Goal: Information Seeking & Learning: Check status

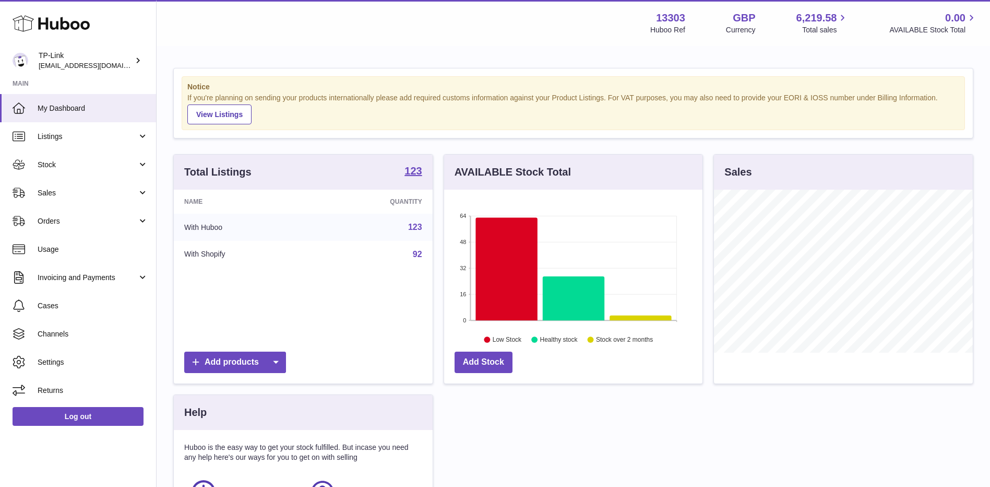
scroll to position [163, 258]
click at [68, 193] on span "Sales" at bounding box center [88, 193] width 100 height 10
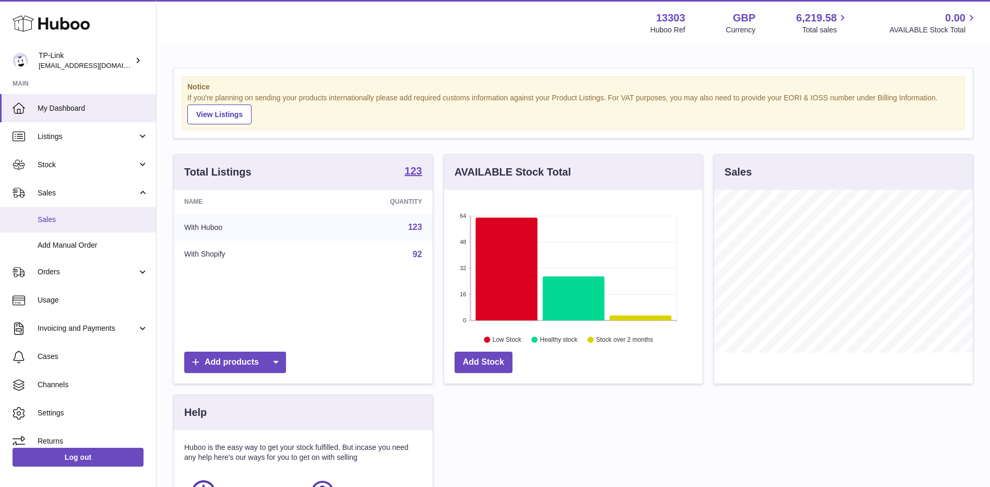
click at [65, 215] on span "Sales" at bounding box center [93, 220] width 111 height 10
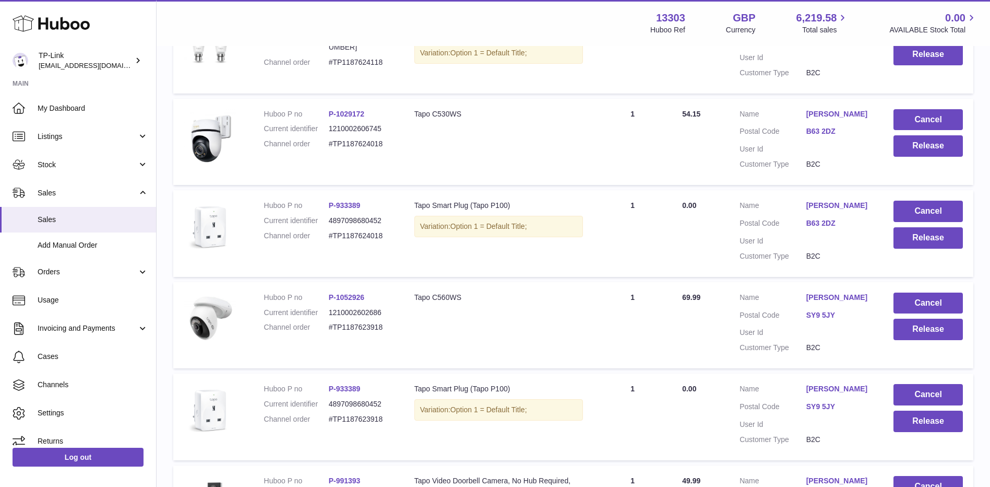
scroll to position [811, 0]
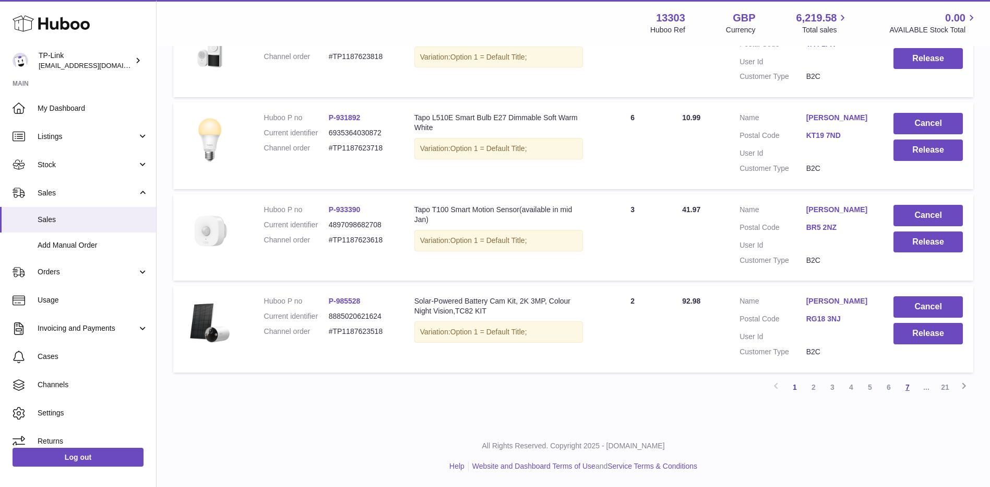
click at [905, 389] on link "7" at bounding box center [907, 386] width 19 height 19
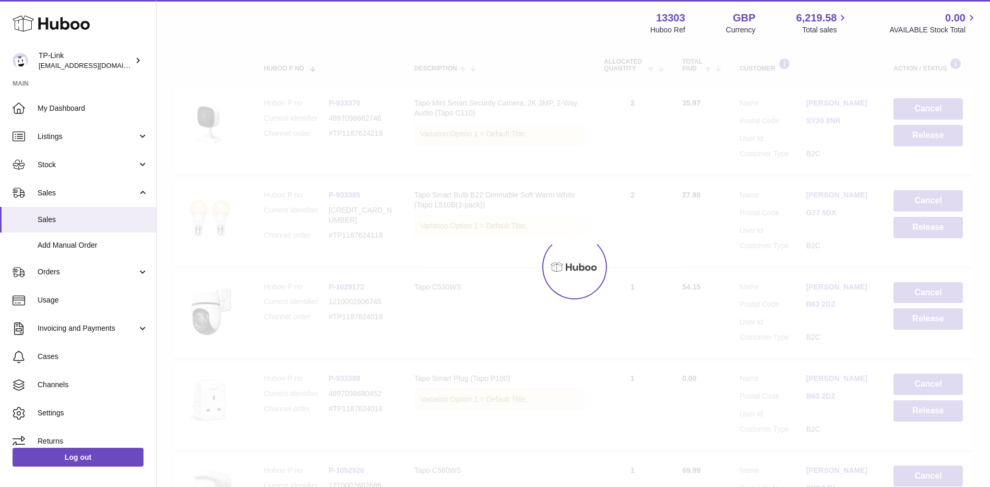
scroll to position [47, 0]
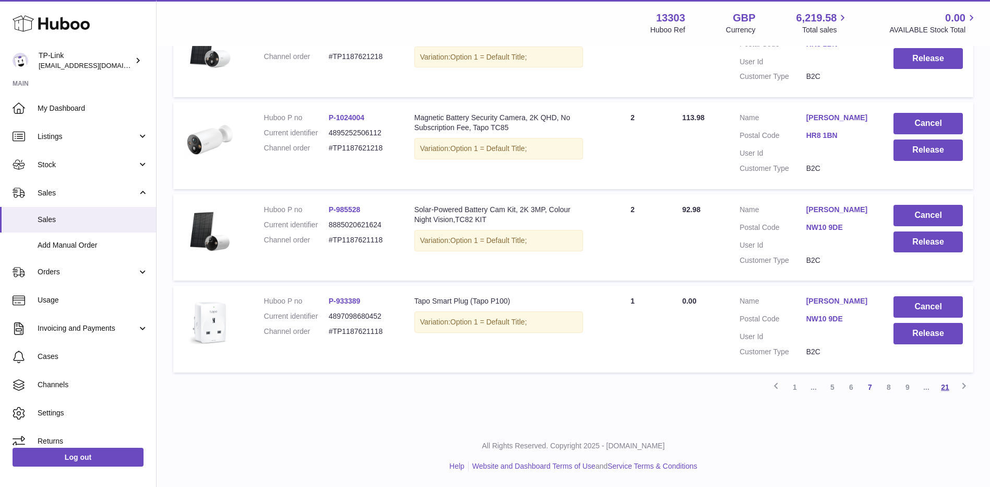
click at [943, 385] on link "21" at bounding box center [945, 386] width 19 height 19
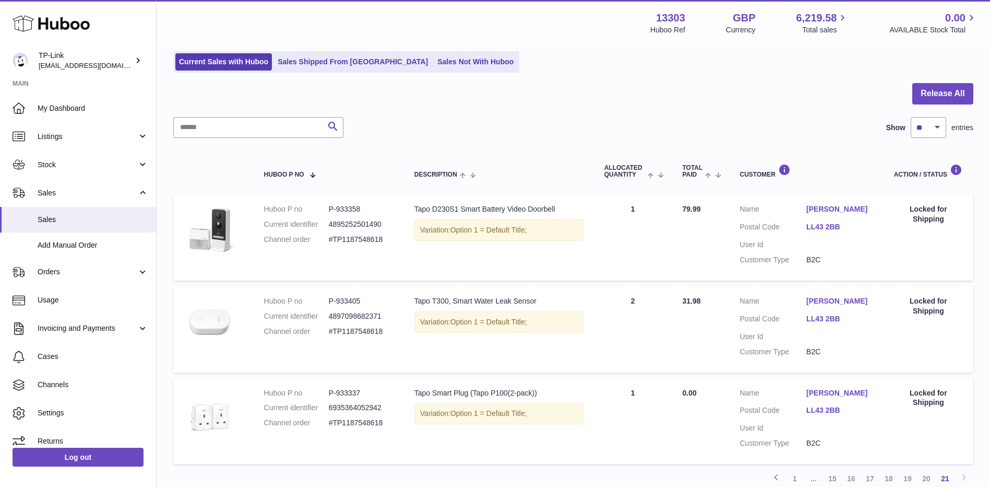
scroll to position [3, 0]
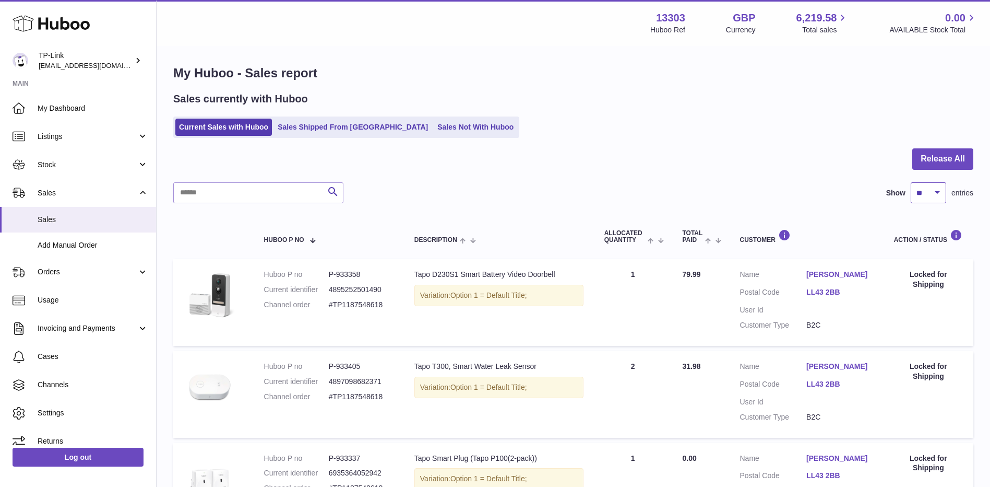
drag, startPoint x: 934, startPoint y: 190, endPoint x: 933, endPoint y: 200, distance: 11.1
click at [934, 190] on select "** ** ** ***" at bounding box center [928, 192] width 35 height 21
select select "**"
click at [911, 182] on select "** ** ** ***" at bounding box center [928, 192] width 35 height 21
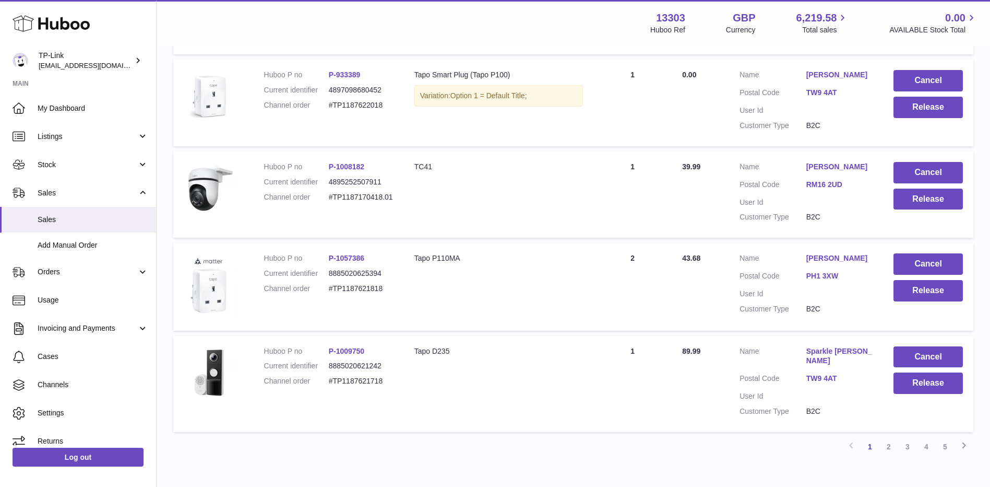
scroll to position [4517, 0]
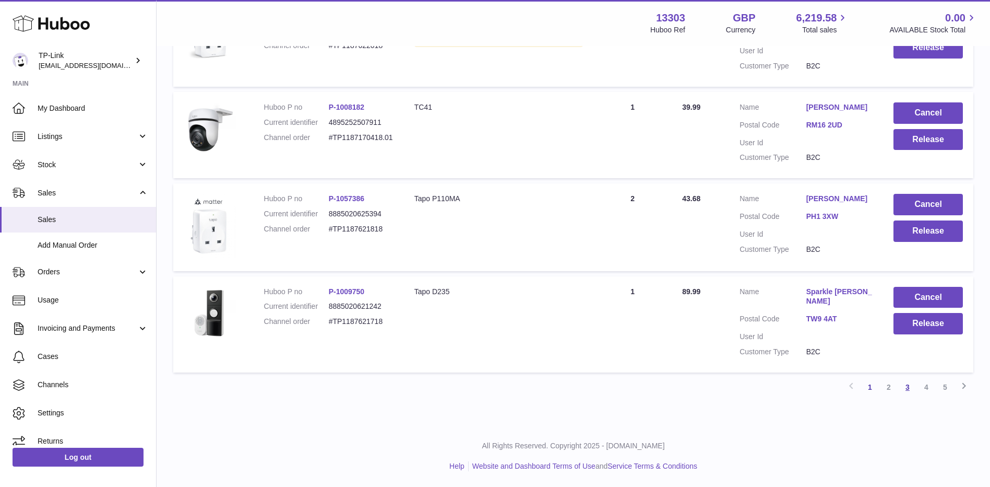
click at [911, 389] on link "3" at bounding box center [907, 386] width 19 height 19
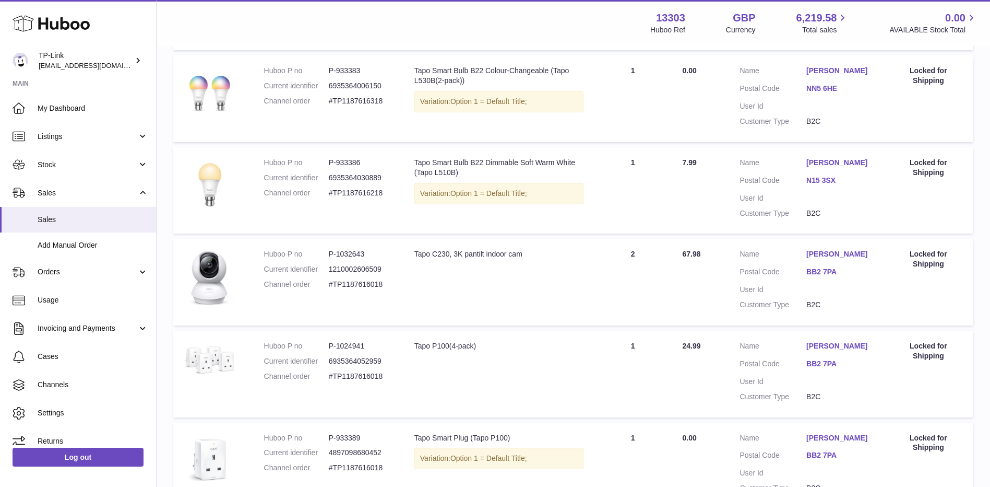
scroll to position [4467, 0]
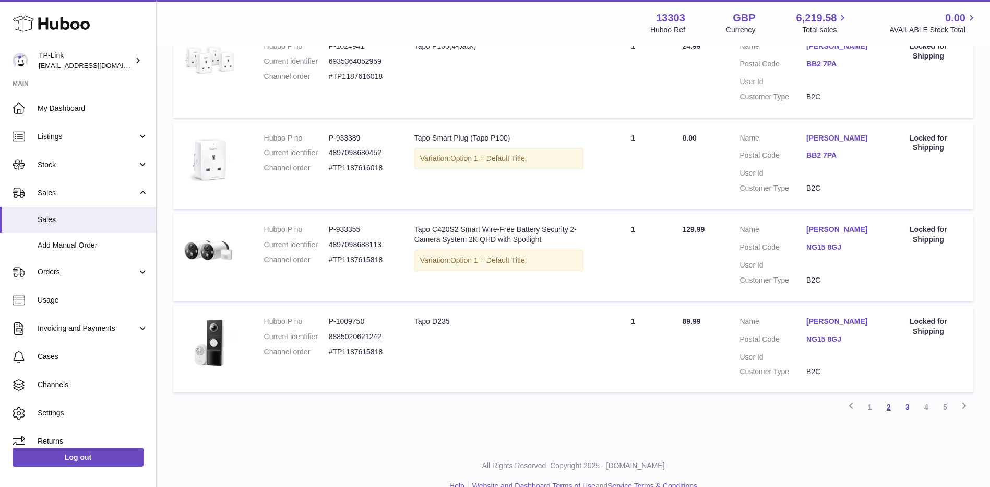
click at [890, 397] on link "2" at bounding box center [889, 406] width 19 height 19
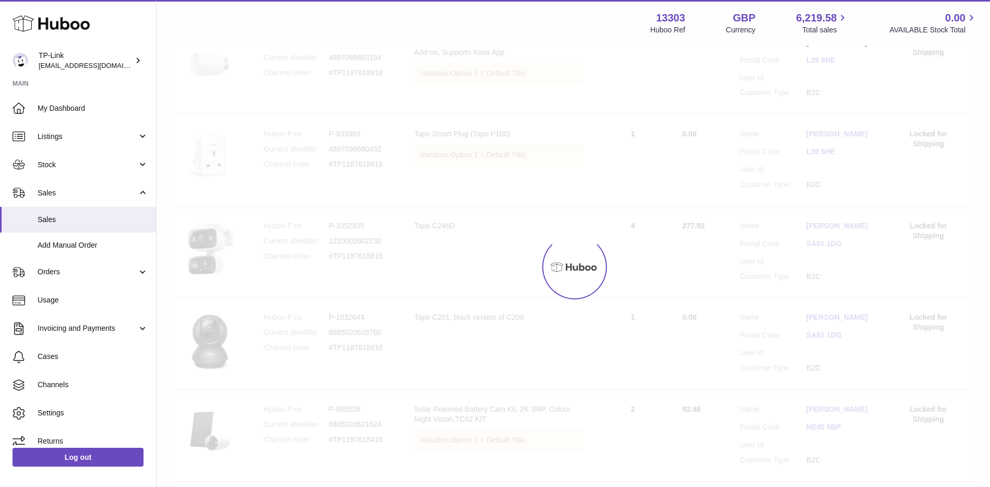
scroll to position [47, 0]
